Goal: Ask a question

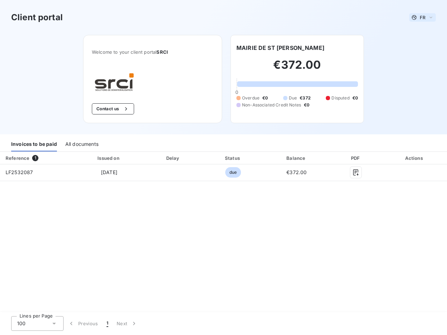
click at [423, 17] on span "FR" at bounding box center [423, 18] width 6 height 6
click at [112, 109] on button "Contact us" at bounding box center [113, 108] width 42 height 11
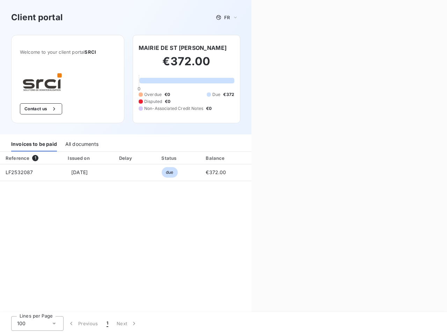
click at [285, 48] on div "Contact us Fill out the form below, and a member of our team will get back to y…" at bounding box center [349, 167] width 196 height 335
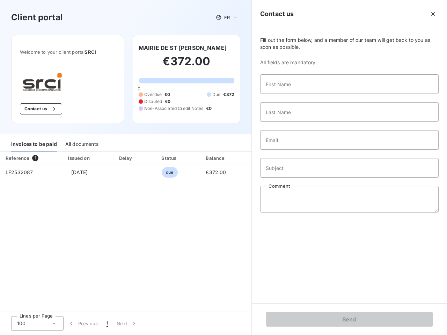
click at [34, 144] on div "Invoices to be paid" at bounding box center [34, 144] width 46 height 15
click at [81, 144] on div "All documents" at bounding box center [81, 144] width 33 height 15
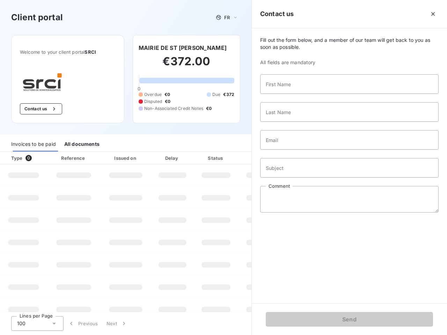
click at [37, 158] on div "Type 0" at bounding box center [26, 158] width 39 height 7
click at [109, 158] on div "Issued on" at bounding box center [126, 158] width 48 height 7
click at [173, 158] on div "Delay" at bounding box center [173, 158] width 40 height 7
click at [233, 158] on div at bounding box center [233, 158] width 7 height 7
click at [297, 158] on input "Subject" at bounding box center [349, 168] width 178 height 20
